Goal: Information Seeking & Learning: Check status

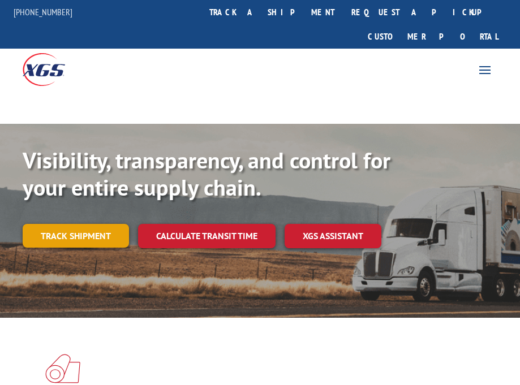
click at [88, 224] on link "Track shipment" at bounding box center [76, 236] width 106 height 24
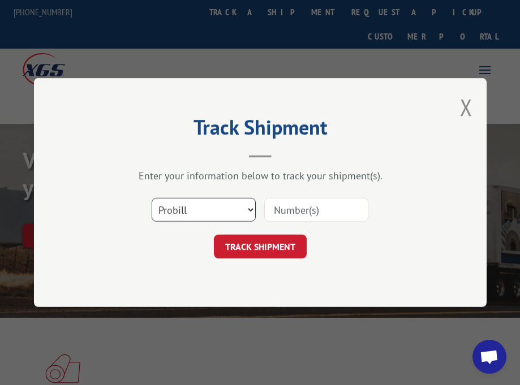
click at [250, 208] on select "Select category... Probill BOL PO" at bounding box center [204, 210] width 104 height 24
select select "po"
click at [152, 198] on select "Select category... Probill BOL PO" at bounding box center [204, 210] width 104 height 24
click at [286, 220] on input at bounding box center [316, 210] width 104 height 24
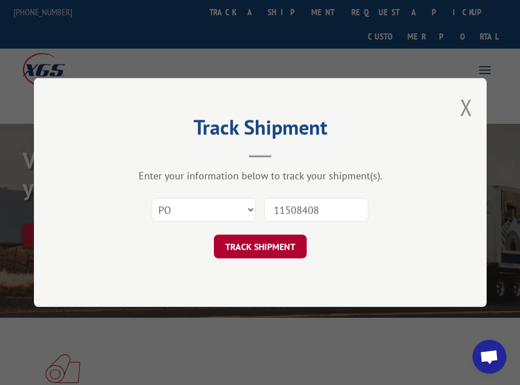
type input "11508408"
click at [266, 241] on button "TRACK SHIPMENT" at bounding box center [260, 247] width 93 height 24
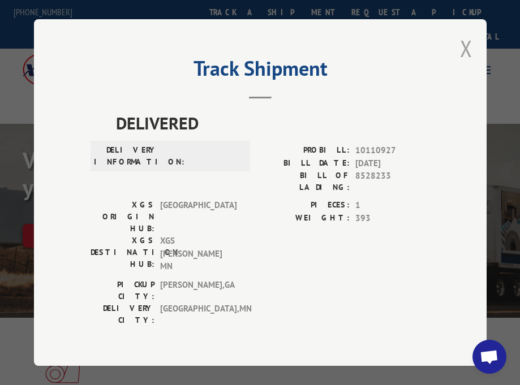
click at [463, 41] on button "Close modal" at bounding box center [466, 48] width 12 height 30
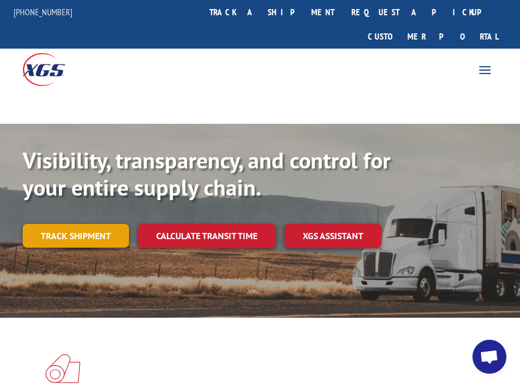
click at [58, 224] on link "Track shipment" at bounding box center [76, 236] width 106 height 24
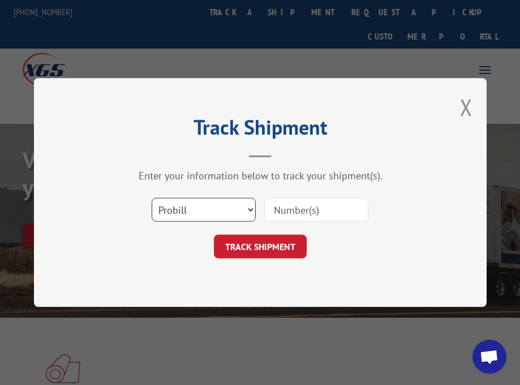
click at [252, 207] on select "Select category... Probill BOL PO" at bounding box center [204, 210] width 104 height 24
select select "bol"
click at [152, 198] on select "Select category... Probill BOL PO" at bounding box center [204, 210] width 104 height 24
click at [316, 210] on input at bounding box center [316, 210] width 104 height 24
type input "11508408"
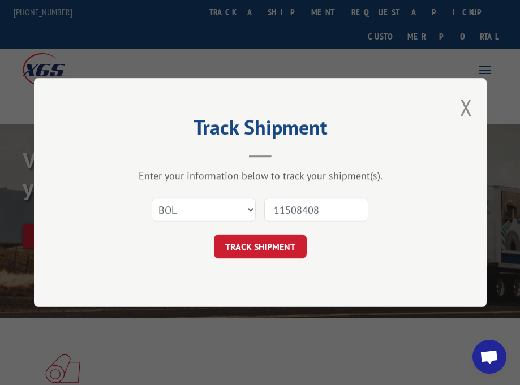
click button "TRACK SHIPMENT" at bounding box center [260, 247] width 93 height 24
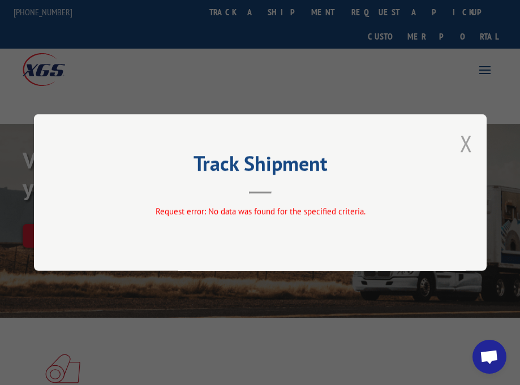
click at [467, 146] on button "Close modal" at bounding box center [466, 143] width 12 height 30
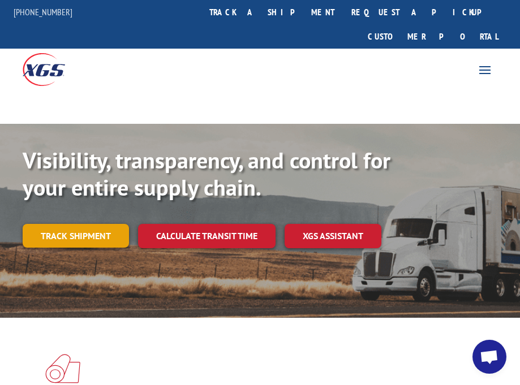
click at [64, 224] on link "Track shipment" at bounding box center [76, 236] width 106 height 24
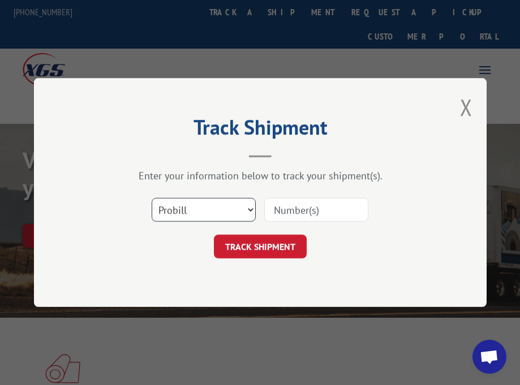
click at [249, 214] on select "Select category... Probill BOL PO" at bounding box center [204, 210] width 104 height 24
select select "bol"
click at [152, 198] on select "Select category... Probill BOL PO" at bounding box center [204, 210] width 104 height 24
click at [286, 206] on input at bounding box center [316, 210] width 104 height 24
type input "5443273"
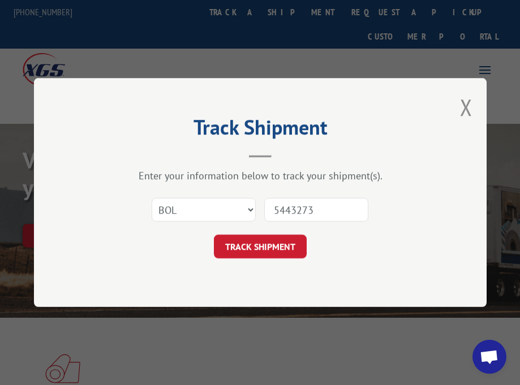
click button "TRACK SHIPMENT" at bounding box center [260, 247] width 93 height 24
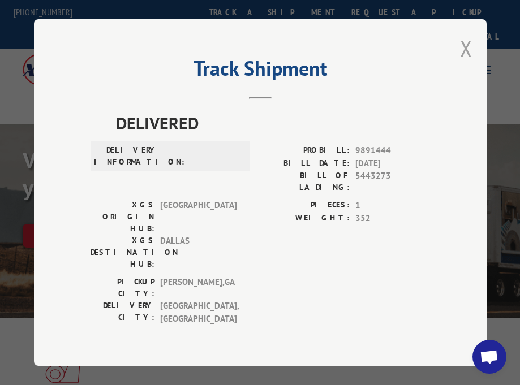
click at [461, 46] on button "Close modal" at bounding box center [466, 48] width 12 height 30
